Goal: Information Seeking & Learning: Learn about a topic

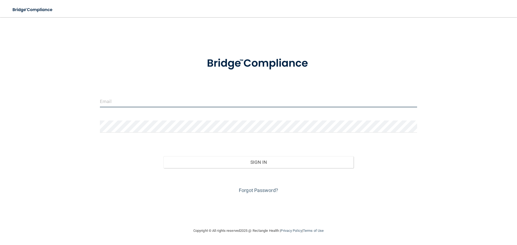
click at [131, 100] on input "email" at bounding box center [258, 101] width 317 height 12
type input "[EMAIL_ADDRESS][DOMAIN_NAME]"
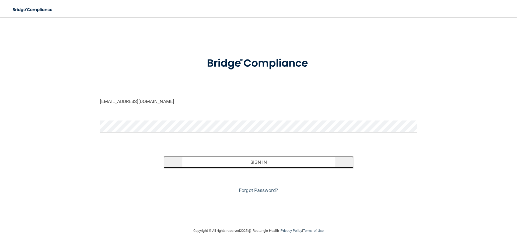
click at [219, 163] on button "Sign In" at bounding box center [259, 163] width 190 height 12
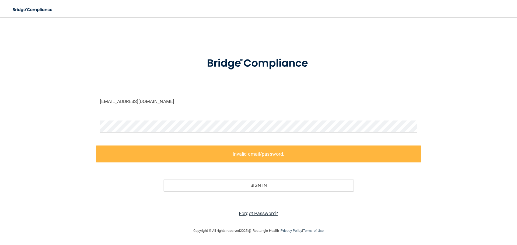
click at [261, 214] on link "Forgot Password?" at bounding box center [258, 214] width 39 height 6
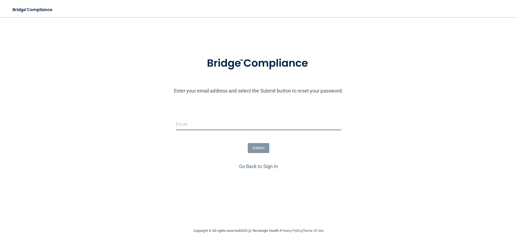
click at [208, 124] on input "email" at bounding box center [258, 124] width 165 height 12
type input "[EMAIL_ADDRESS][DOMAIN_NAME]"
click at [258, 146] on button "SUBMIT" at bounding box center [259, 148] width 22 height 10
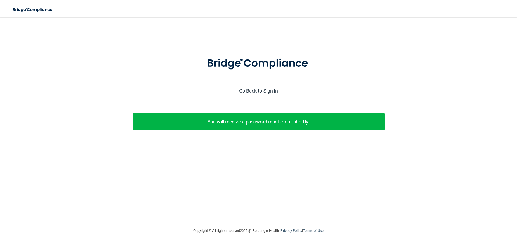
click at [263, 90] on link "Go Back to Sign In" at bounding box center [258, 91] width 39 height 6
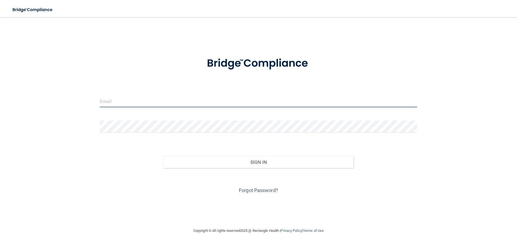
click at [164, 102] on input "email" at bounding box center [258, 101] width 317 height 12
type input "[EMAIL_ADDRESS][DOMAIN_NAME]"
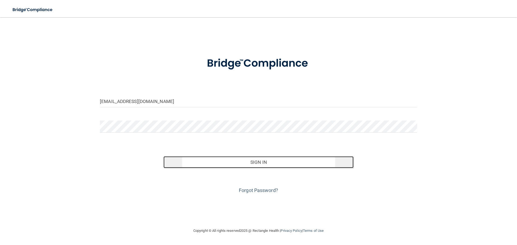
click at [221, 164] on button "Sign In" at bounding box center [259, 163] width 190 height 12
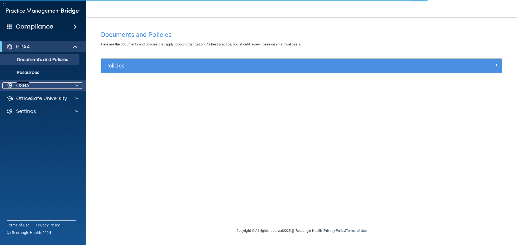
click at [75, 85] on span at bounding box center [76, 85] width 3 height 6
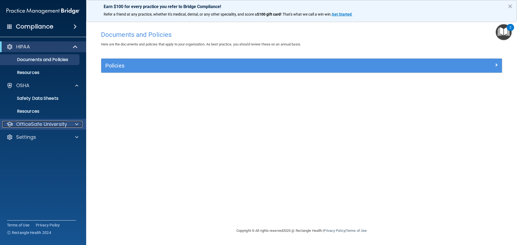
click at [57, 123] on p "OfficeSafe University" at bounding box center [41, 124] width 51 height 6
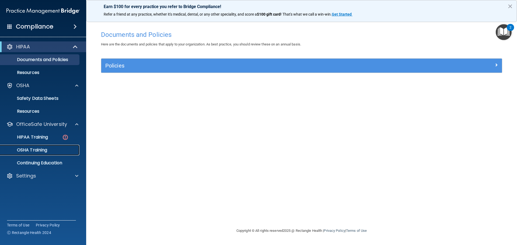
click at [40, 150] on p "OSHA Training" at bounding box center [26, 150] width 44 height 5
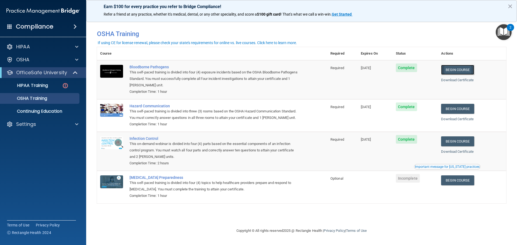
click at [463, 70] on link "Begin Course" at bounding box center [457, 70] width 33 height 10
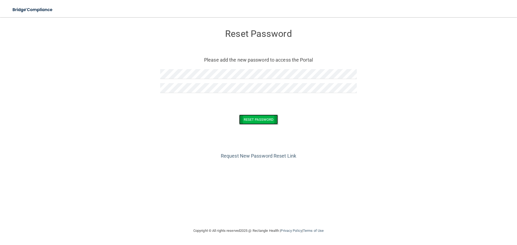
click at [259, 122] on button "Reset Password" at bounding box center [258, 120] width 39 height 10
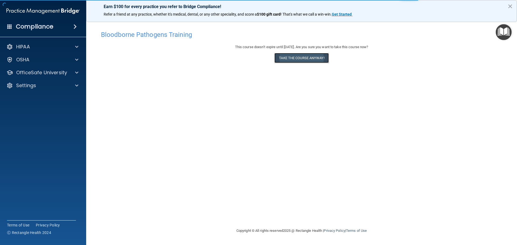
click at [301, 58] on button "Take the course anyway!" at bounding box center [302, 58] width 54 height 10
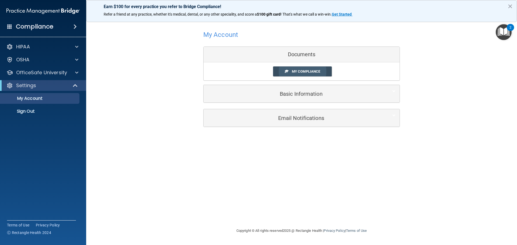
click at [311, 71] on span "My Compliance" at bounding box center [306, 72] width 28 height 4
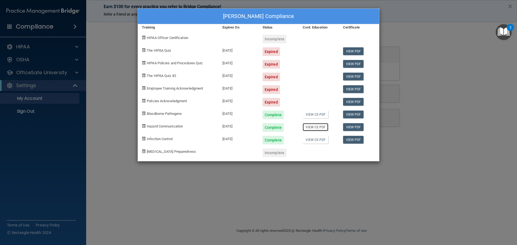
click at [311, 128] on link "View CE PDF" at bounding box center [316, 127] width 26 height 8
click at [353, 114] on link "View PDF" at bounding box center [353, 115] width 21 height 8
click at [144, 127] on span at bounding box center [144, 126] width 4 height 4
click at [174, 128] on span "Hazard Communication" at bounding box center [165, 126] width 36 height 4
drag, startPoint x: 143, startPoint y: 127, endPoint x: 149, endPoint y: 125, distance: 5.8
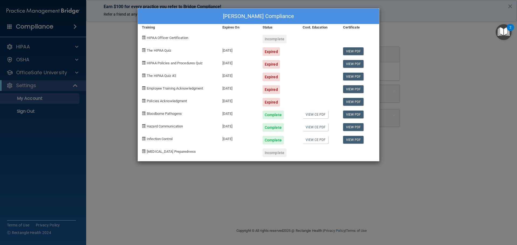
click at [146, 126] on div "Hazard Communication" at bounding box center [178, 125] width 81 height 13
click at [278, 127] on div "Complete" at bounding box center [273, 127] width 21 height 9
click at [238, 126] on div "11/26/2025" at bounding box center [239, 125] width 40 height 13
click at [430, 82] on div "Cheryl Buringa's Compliance Training Expires On Status Cont. Education Certific…" at bounding box center [258, 122] width 517 height 245
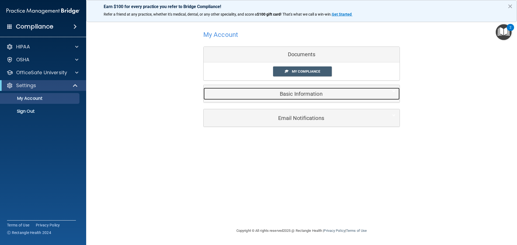
click at [313, 94] on h5 "Basic Information" at bounding box center [294, 94] width 172 height 6
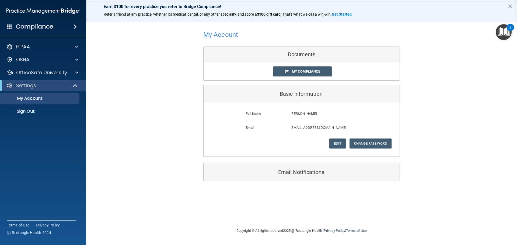
click at [301, 57] on div "Documents" at bounding box center [302, 55] width 196 height 16
click at [296, 72] on span "My Compliance" at bounding box center [306, 72] width 28 height 4
click at [76, 59] on span at bounding box center [76, 60] width 3 height 6
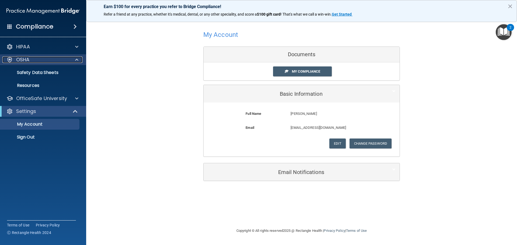
click at [76, 60] on span at bounding box center [76, 60] width 3 height 6
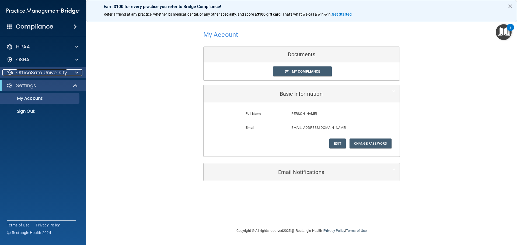
click at [75, 73] on span at bounding box center [76, 73] width 3 height 6
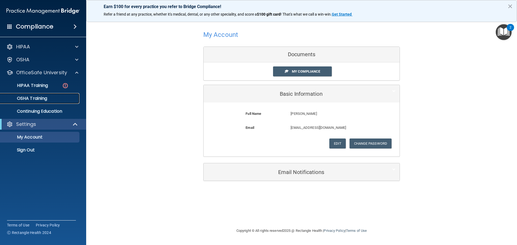
click at [40, 98] on p "OSHA Training" at bounding box center [26, 98] width 44 height 5
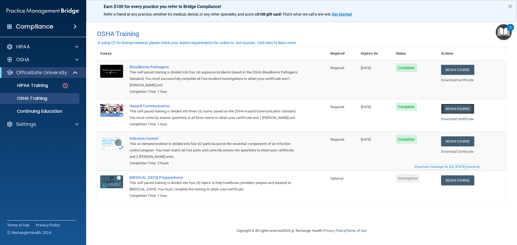
click at [455, 108] on link "Begin Course" at bounding box center [457, 109] width 33 height 10
click at [46, 99] on p "OSHA Training" at bounding box center [26, 98] width 44 height 5
click at [41, 98] on p "OSHA Training" at bounding box center [26, 98] width 44 height 5
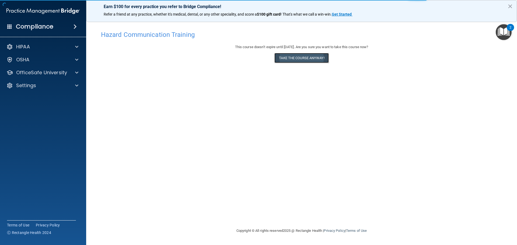
click at [293, 58] on button "Take the course anyway!" at bounding box center [302, 58] width 54 height 10
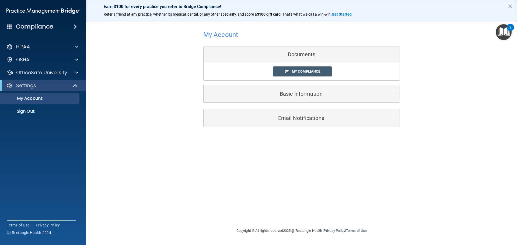
click at [301, 56] on div "Documents" at bounding box center [302, 55] width 196 height 16
click at [301, 54] on div "Documents" at bounding box center [302, 55] width 196 height 16
click at [310, 72] on span "My Compliance" at bounding box center [306, 72] width 28 height 4
click at [309, 71] on span "My Compliance" at bounding box center [306, 72] width 28 height 4
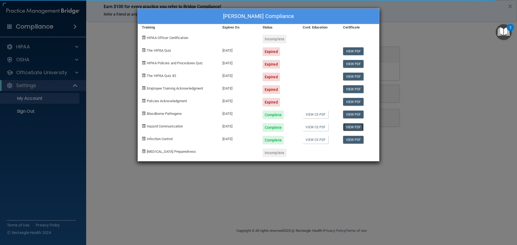
click at [355, 128] on link "View PDF" at bounding box center [353, 127] width 21 height 8
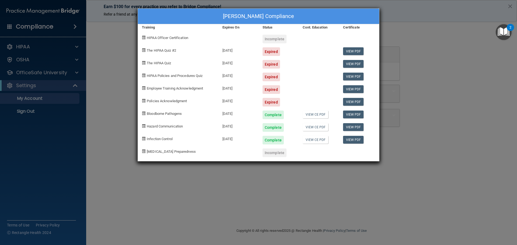
click at [509, 5] on div "Cheryl Buringa's Compliance Training Expires On Status Cont. Education Certific…" at bounding box center [258, 122] width 517 height 245
click at [510, 6] on div "Cheryl Buringa's Compliance Training Expires On Status Cont. Education Certific…" at bounding box center [258, 122] width 517 height 245
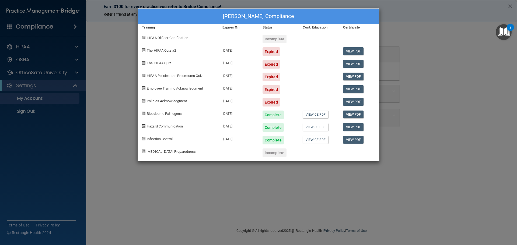
click at [464, 127] on div "Cheryl Buringa's Compliance Training Expires On Status Cont. Education Certific…" at bounding box center [258, 122] width 517 height 245
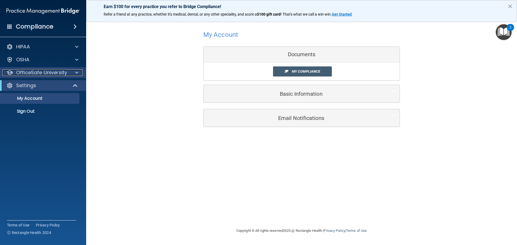
click at [30, 73] on p "OfficeSafe University" at bounding box center [41, 73] width 51 height 6
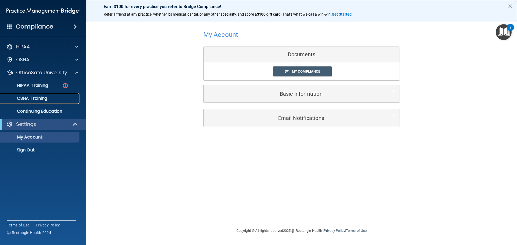
click at [36, 98] on p "OSHA Training" at bounding box center [26, 98] width 44 height 5
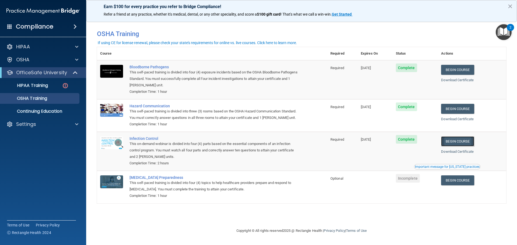
click at [469, 141] on link "Begin Course" at bounding box center [457, 142] width 33 height 10
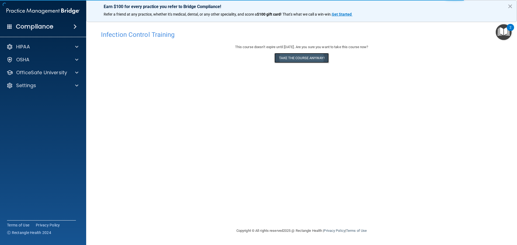
click at [295, 58] on button "Take the course anyway!" at bounding box center [302, 58] width 54 height 10
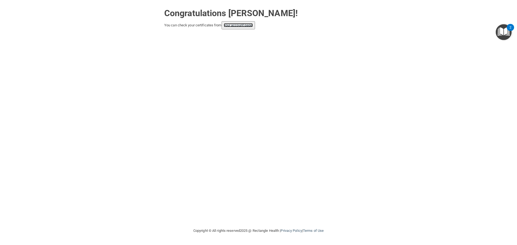
click at [233, 26] on link "your account page!" at bounding box center [238, 25] width 29 height 4
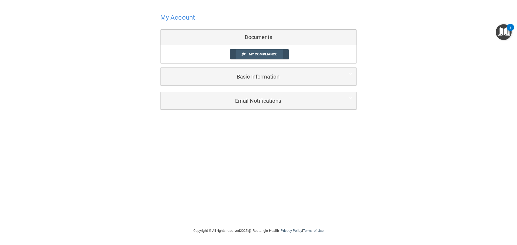
click at [271, 55] on span "My Compliance" at bounding box center [263, 54] width 28 height 4
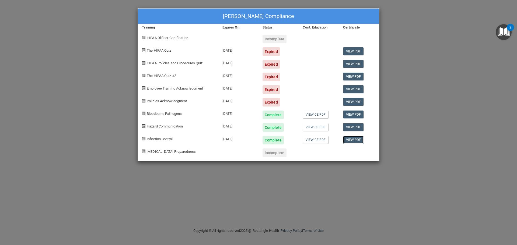
click at [350, 140] on link "View PDF" at bounding box center [353, 140] width 21 height 8
